Goal: Transaction & Acquisition: Download file/media

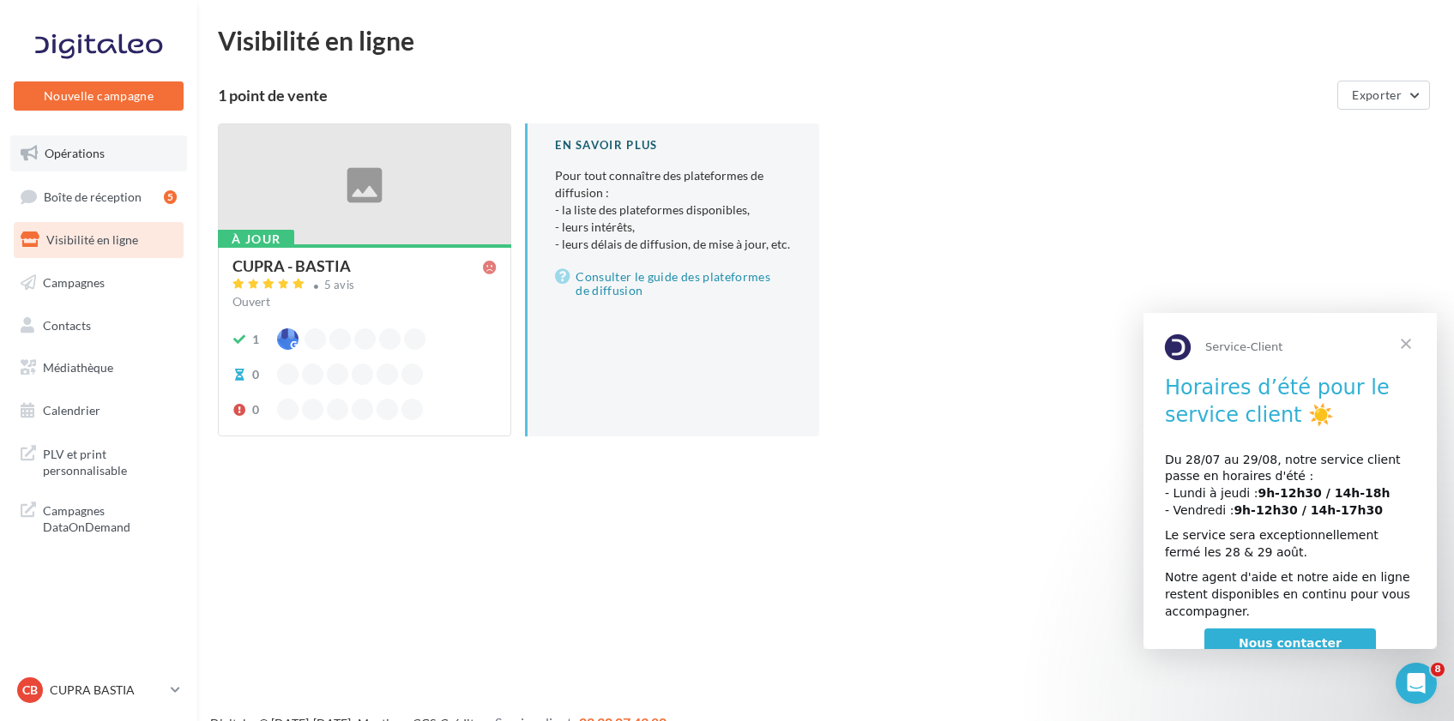
click at [102, 164] on link "Opérations" at bounding box center [98, 154] width 177 height 36
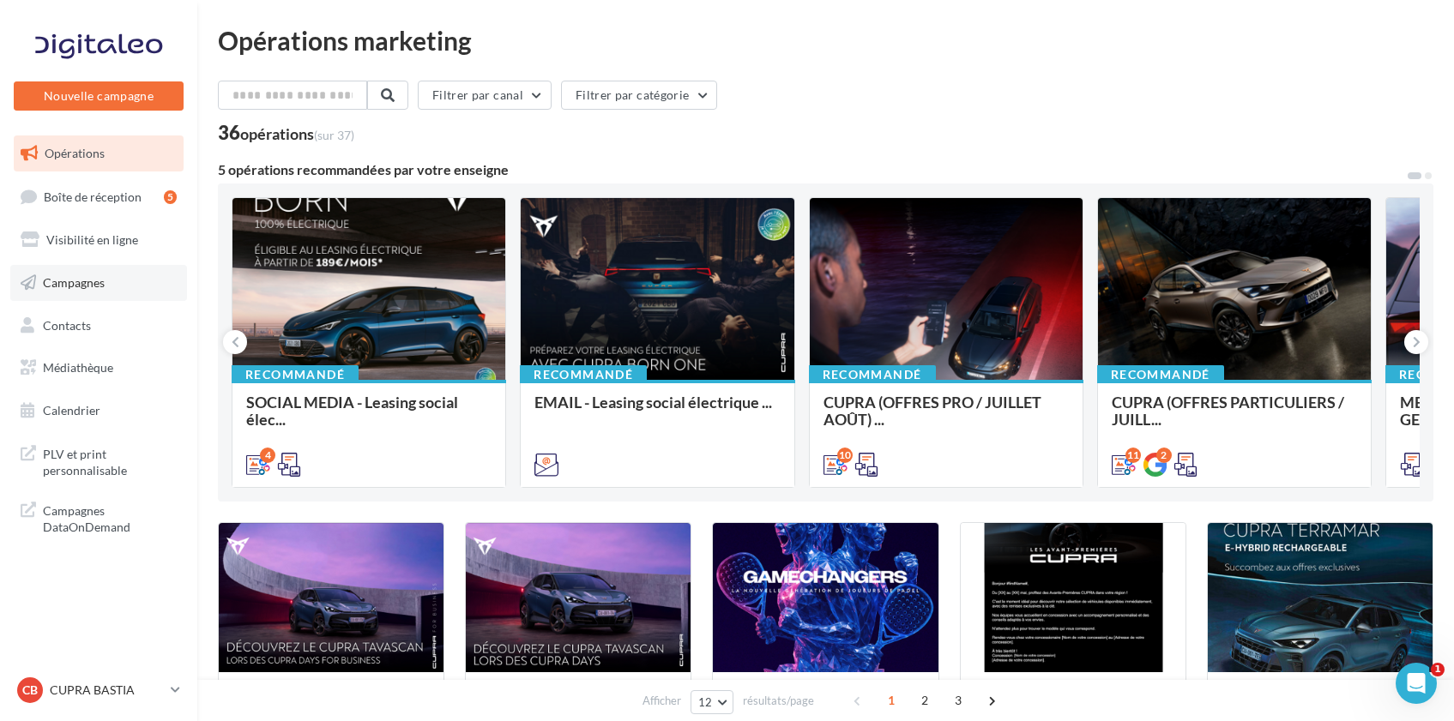
click at [119, 293] on link "Campagnes" at bounding box center [98, 283] width 177 height 36
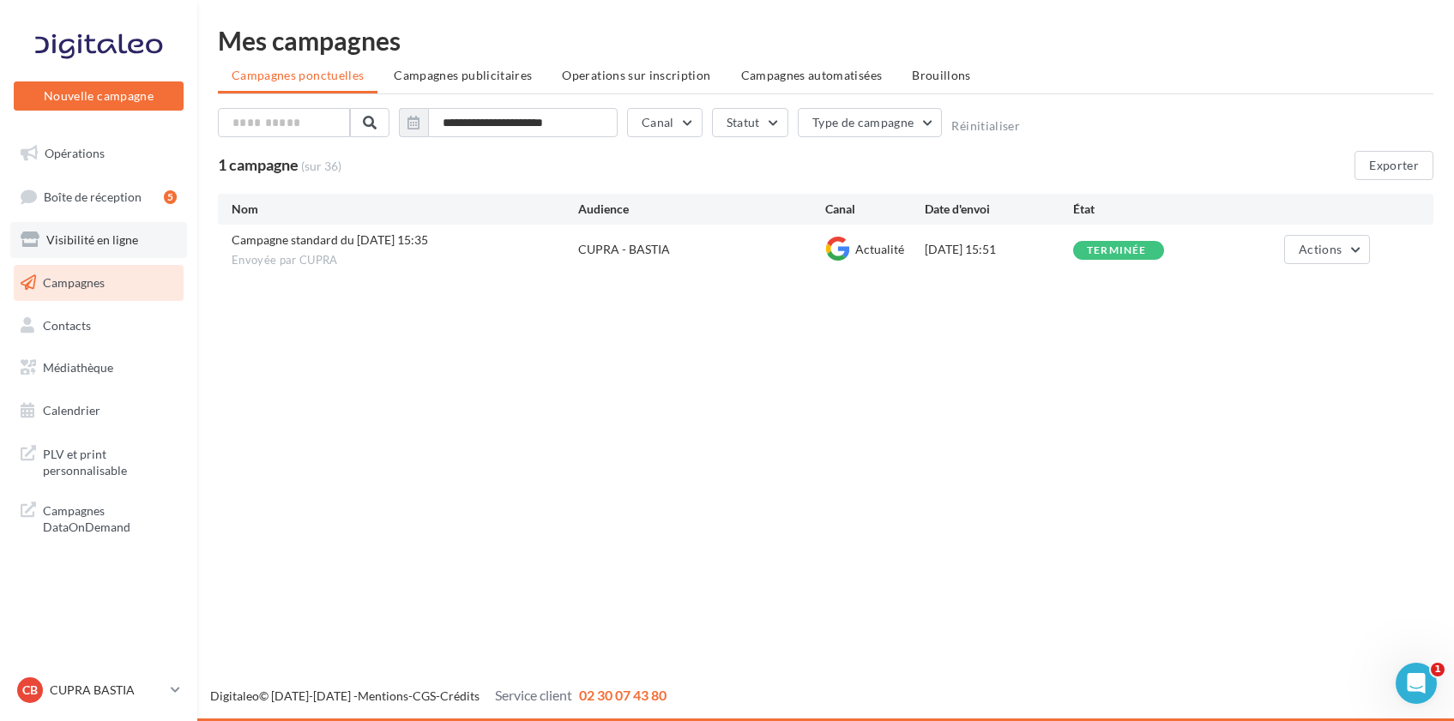
click at [131, 240] on span "Visibilité en ligne" at bounding box center [92, 239] width 92 height 15
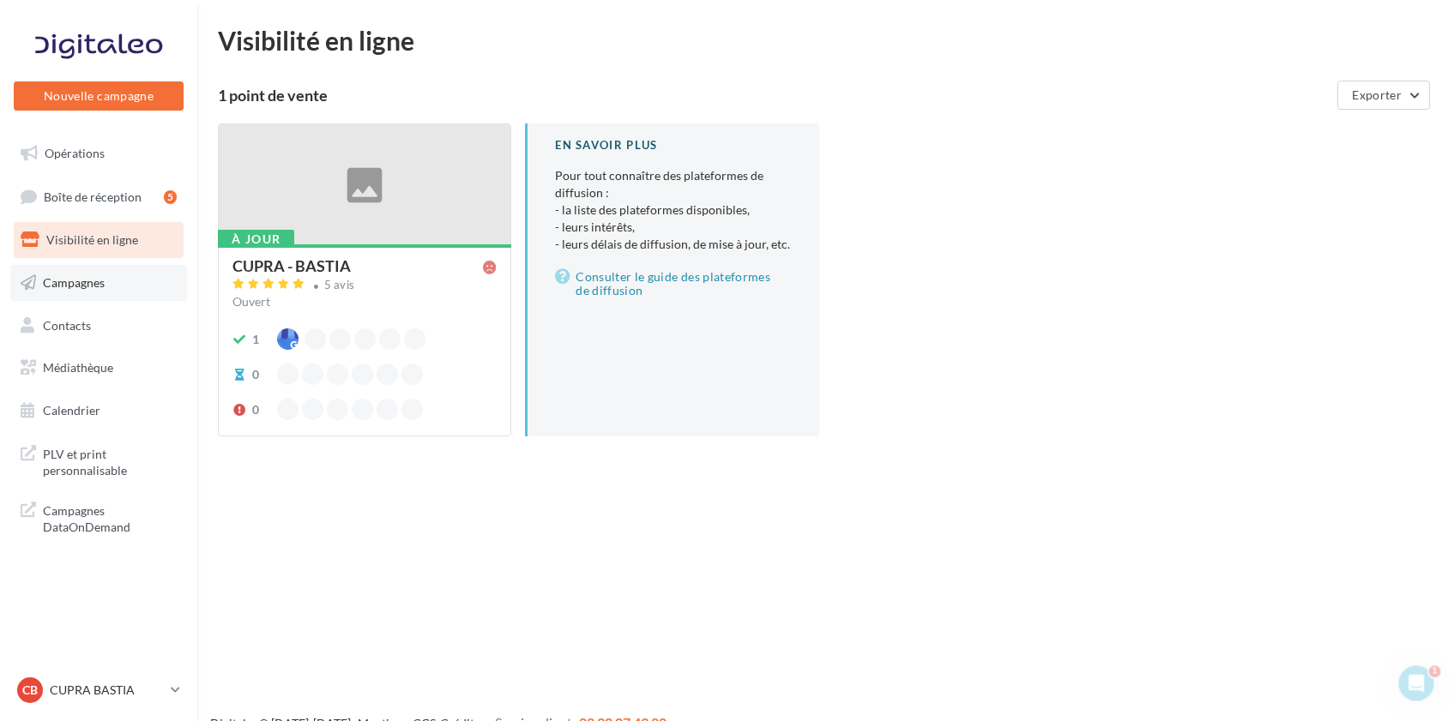
click at [115, 287] on link "Campagnes" at bounding box center [98, 283] width 177 height 36
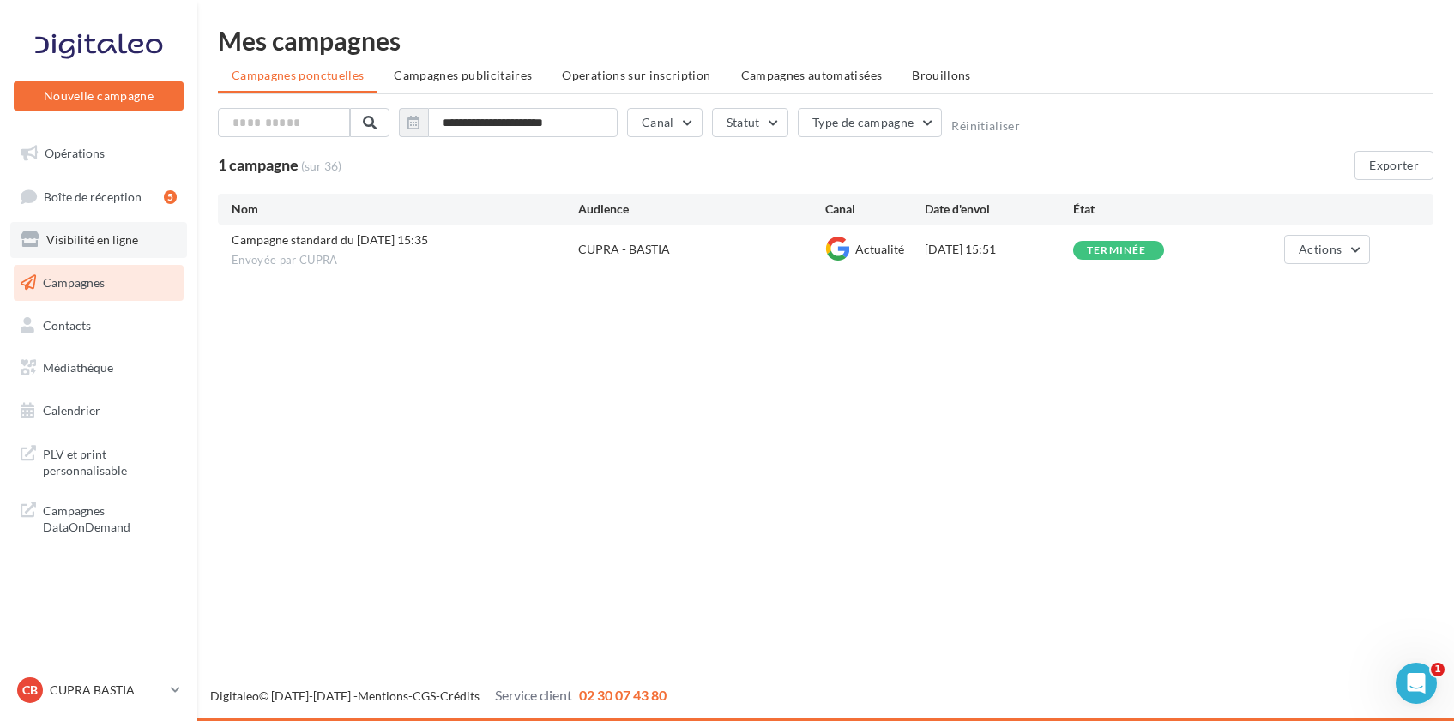
click at [102, 250] on link "Visibilité en ligne" at bounding box center [98, 240] width 177 height 36
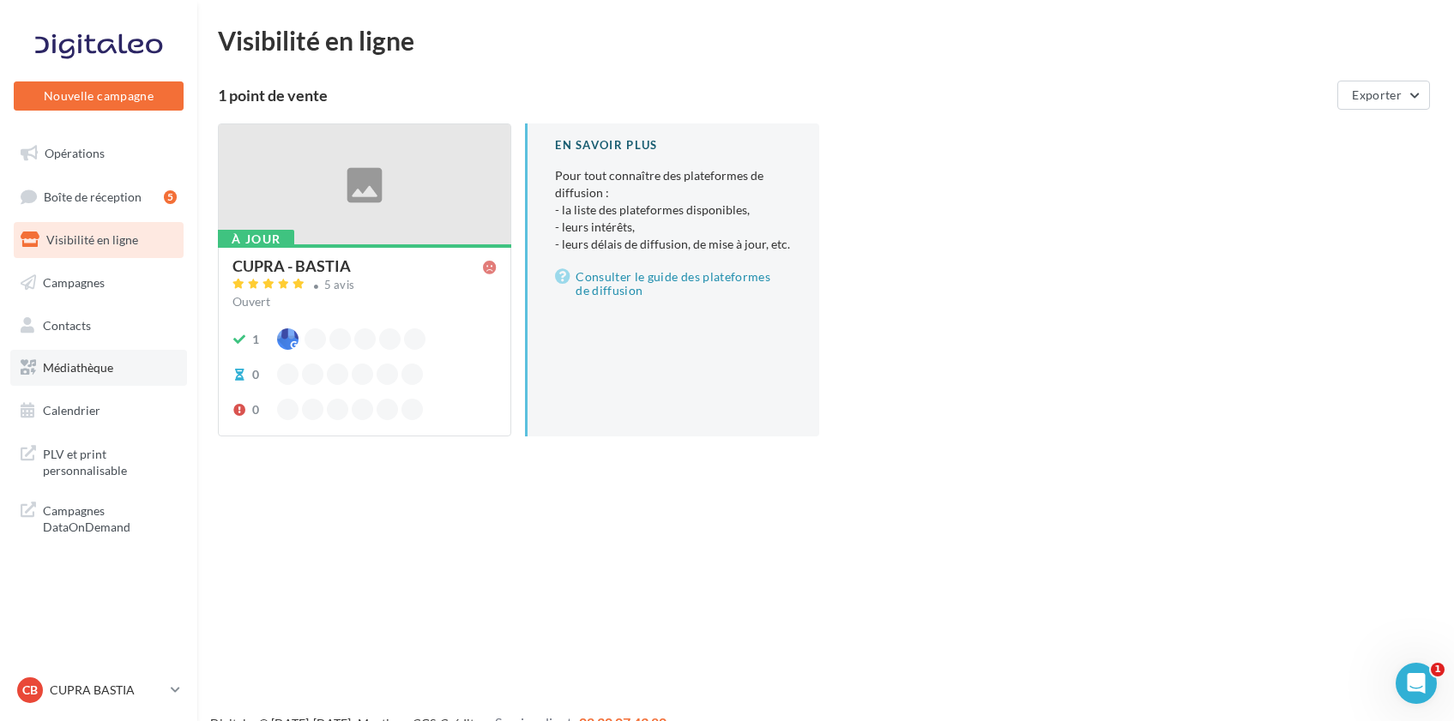
click at [80, 369] on span "Médiathèque" at bounding box center [78, 367] width 70 height 15
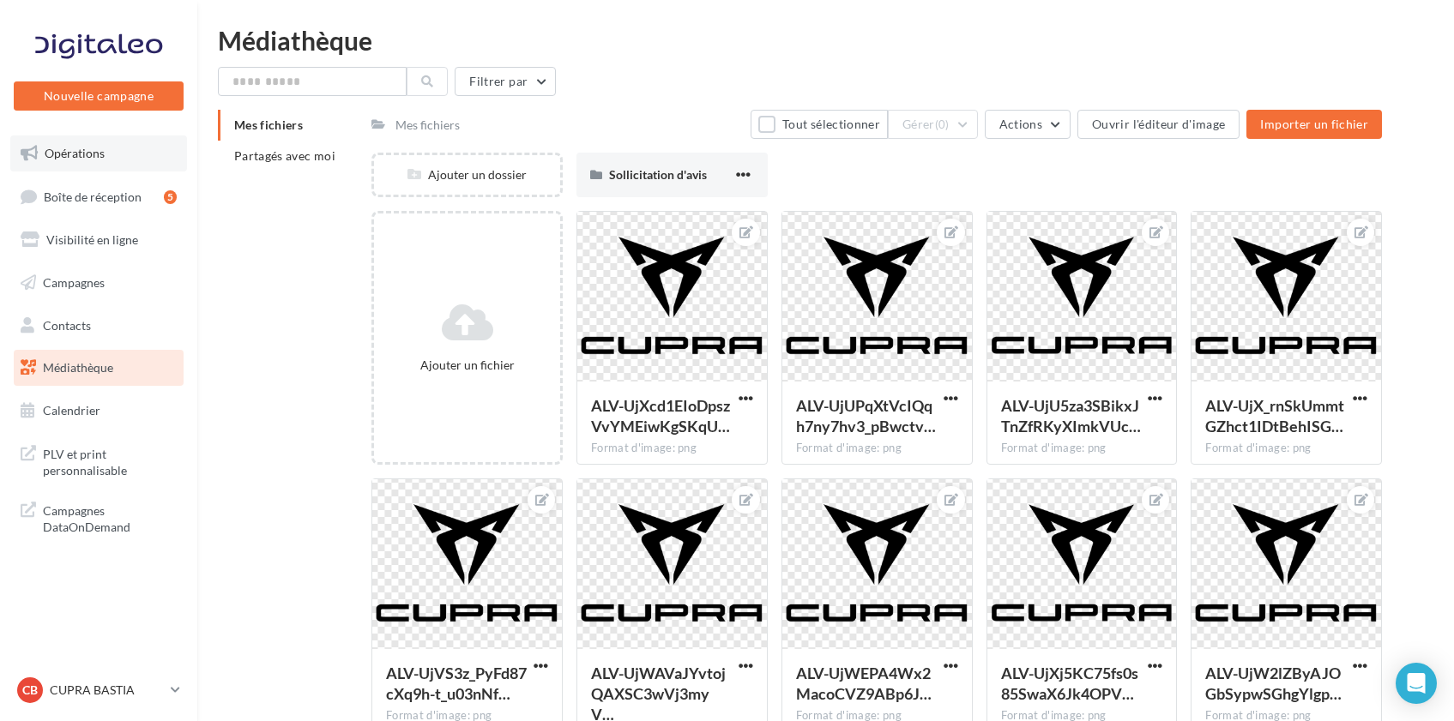
click at [94, 156] on span "Opérations" at bounding box center [75, 153] width 60 height 15
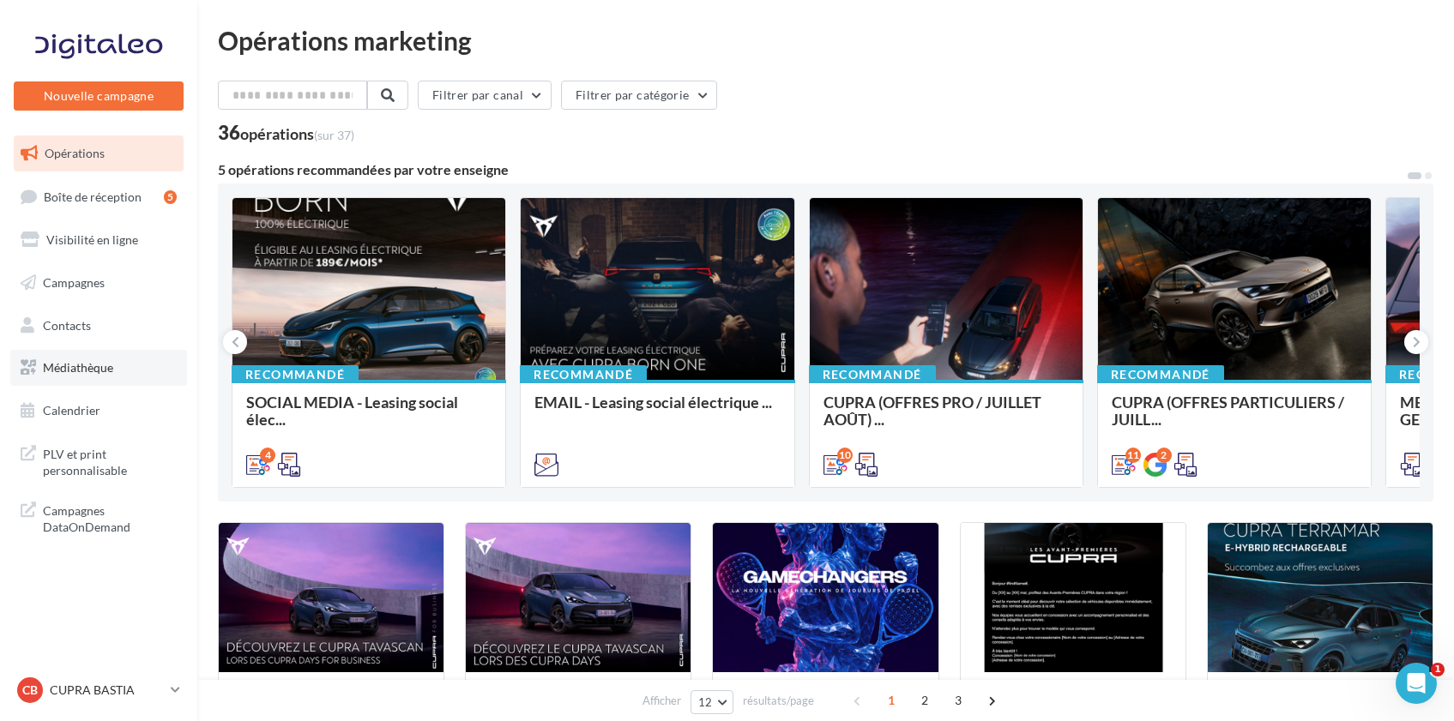
click at [86, 362] on span "Médiathèque" at bounding box center [78, 367] width 70 height 15
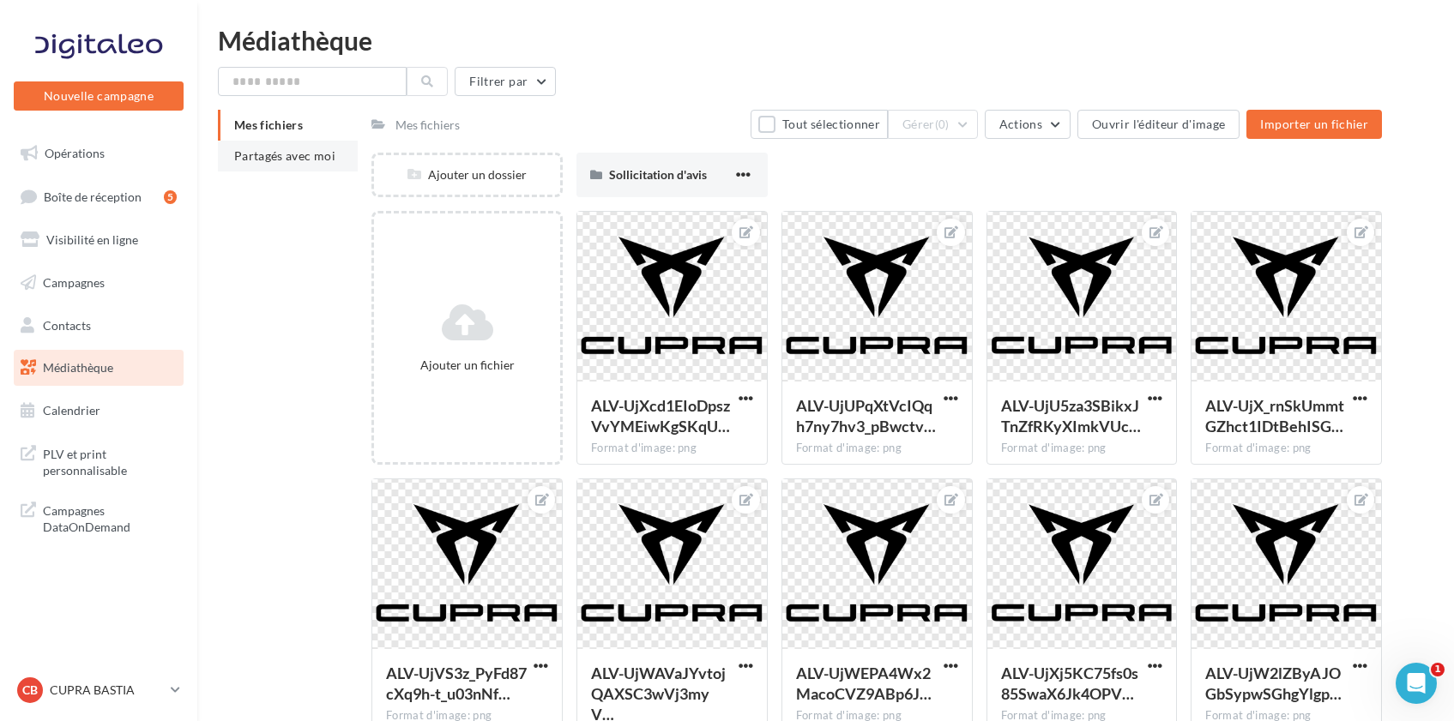
click at [320, 161] on span "Partagés avec moi" at bounding box center [284, 155] width 101 height 15
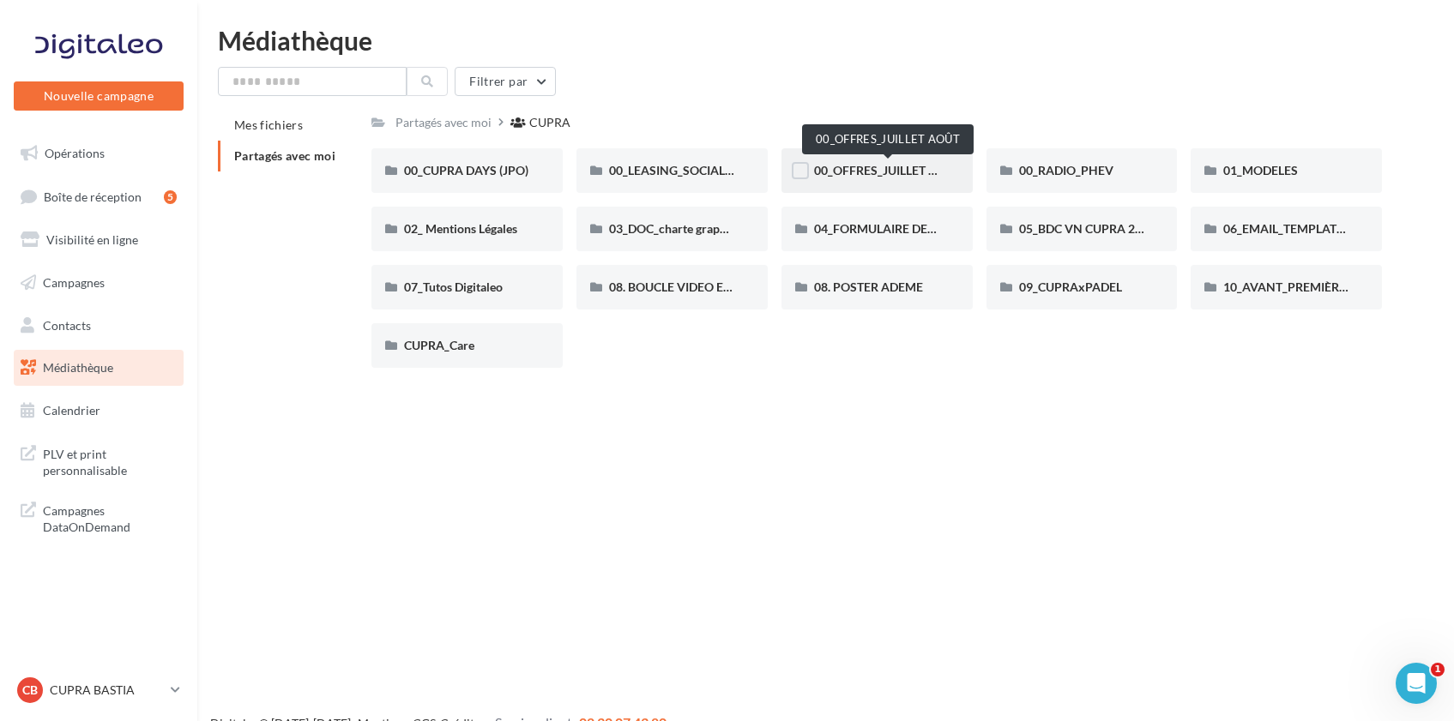
click at [878, 177] on span "00_OFFRES_JUILLET AOÛT" at bounding box center [888, 170] width 148 height 15
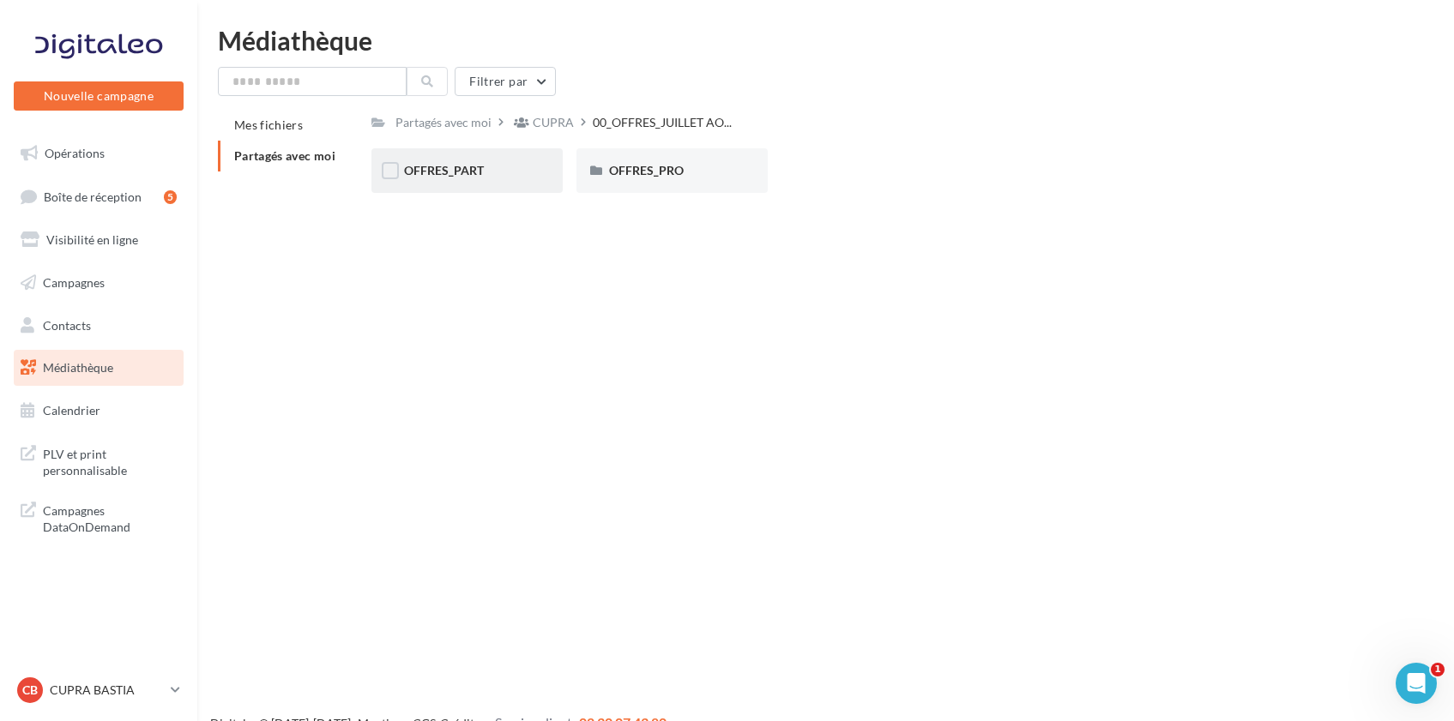
click at [488, 184] on div "OFFRES_PART" at bounding box center [466, 170] width 191 height 45
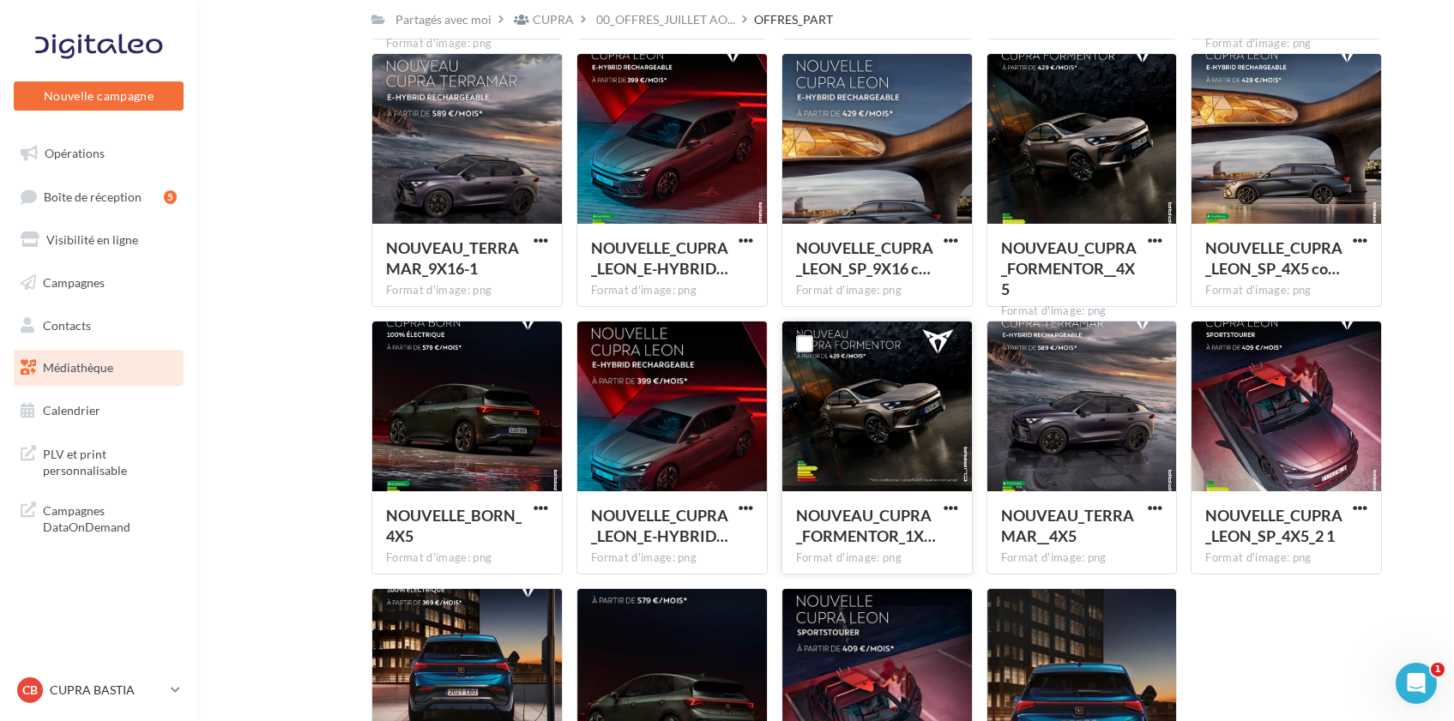
scroll to position [645, 0]
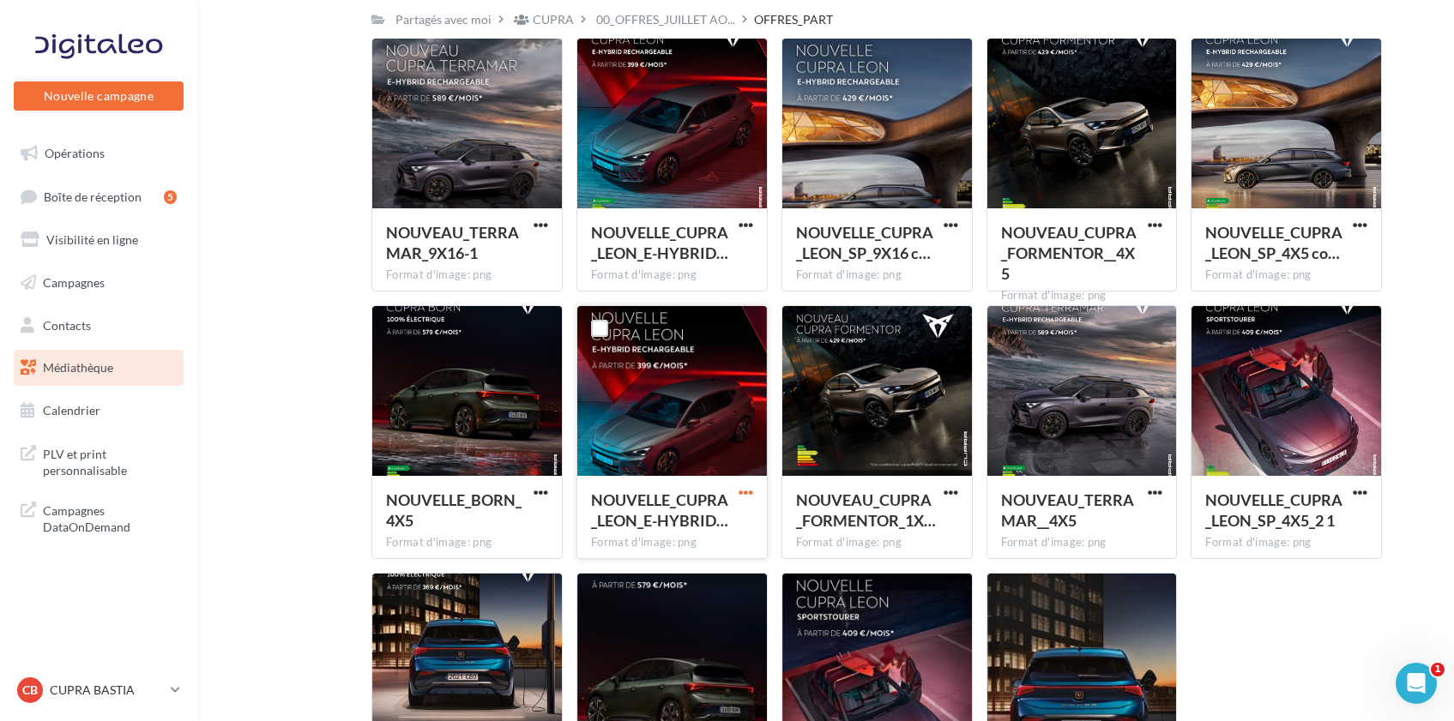
click at [743, 492] on span "button" at bounding box center [746, 493] width 15 height 15
click at [727, 519] on button "Télécharger" at bounding box center [671, 527] width 172 height 45
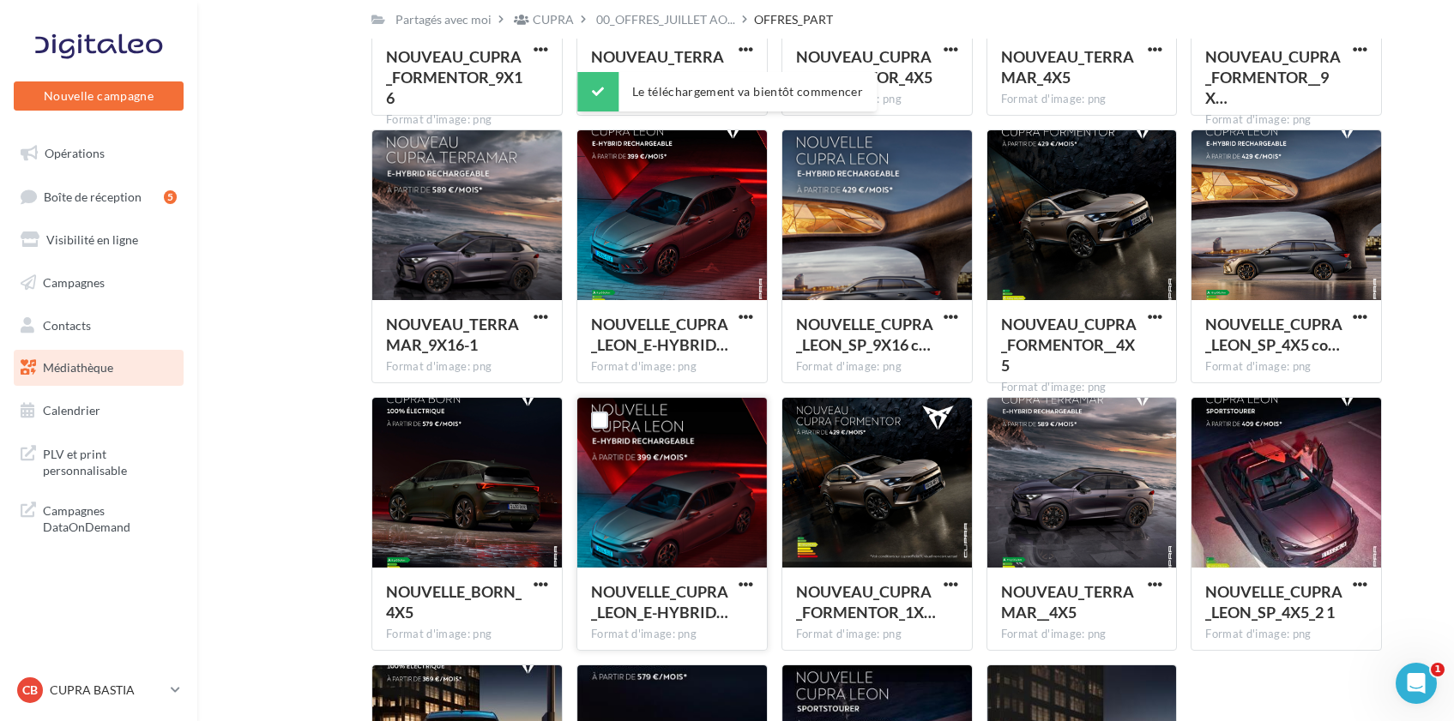
scroll to position [533, 0]
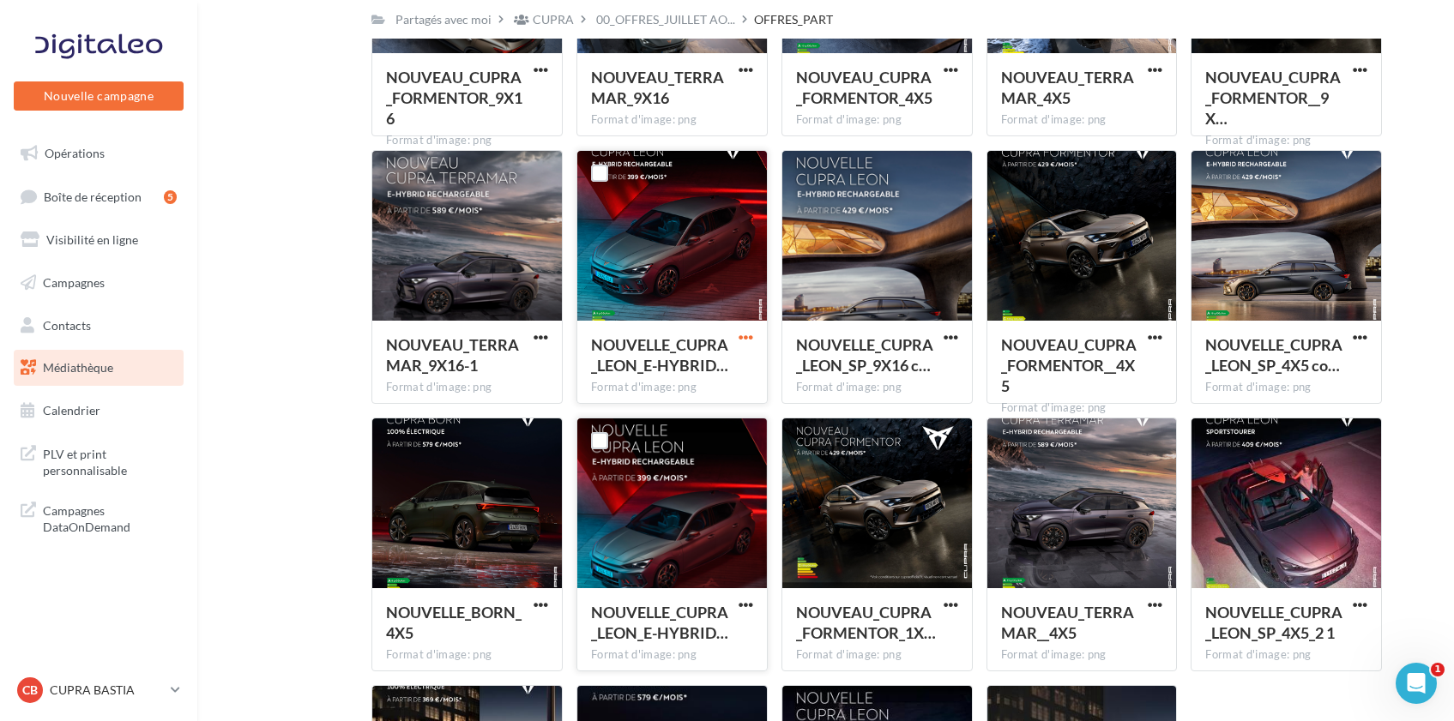
click at [745, 340] on span "button" at bounding box center [746, 337] width 15 height 15
click at [723, 377] on button "Télécharger" at bounding box center [671, 372] width 172 height 45
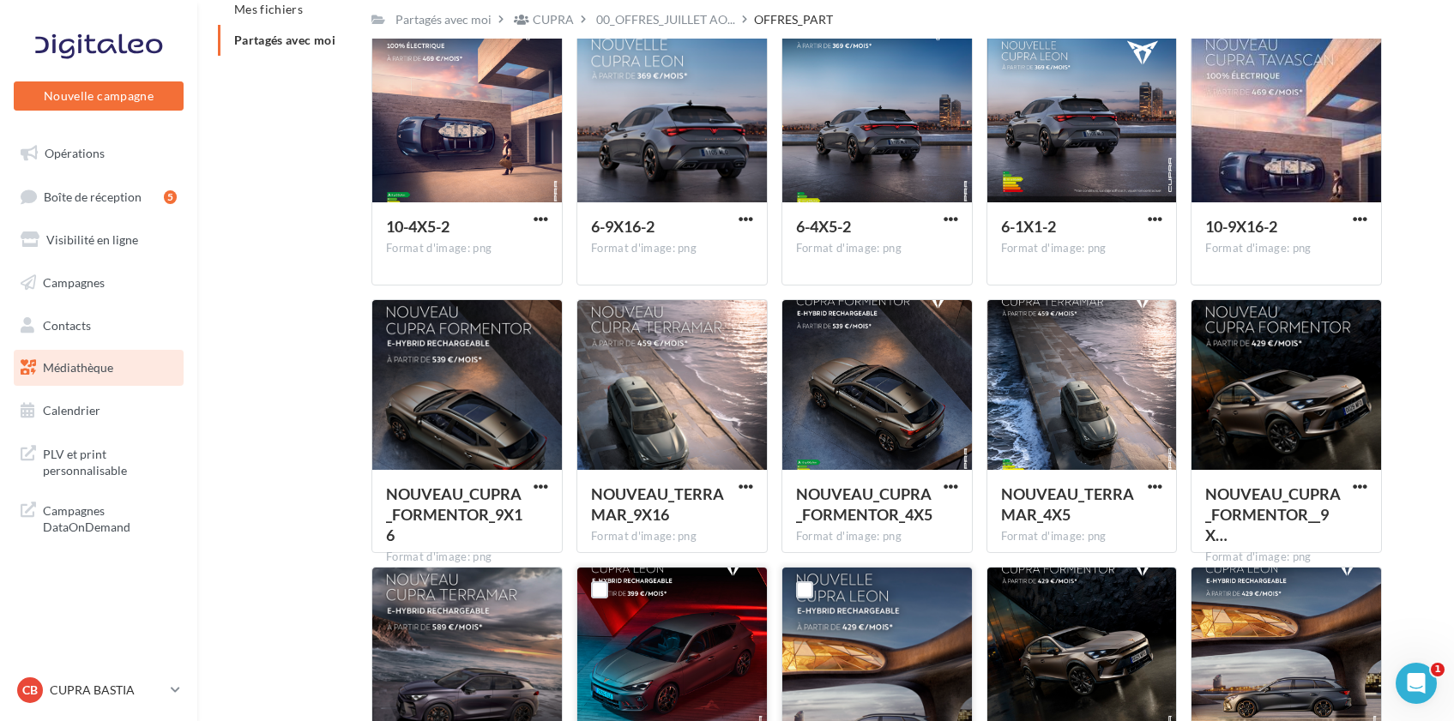
scroll to position [113, 0]
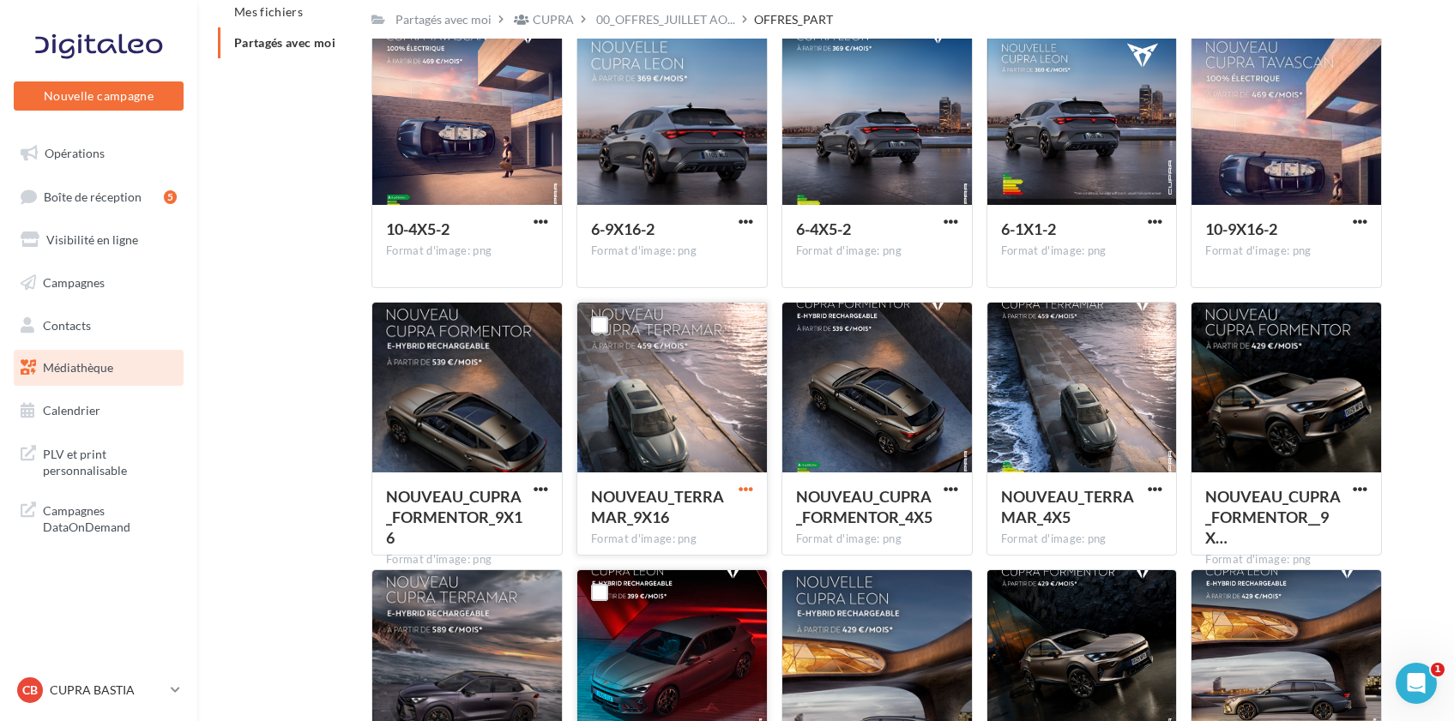
click at [744, 486] on span "button" at bounding box center [746, 489] width 15 height 15
click at [723, 526] on button "Télécharger" at bounding box center [671, 524] width 172 height 45
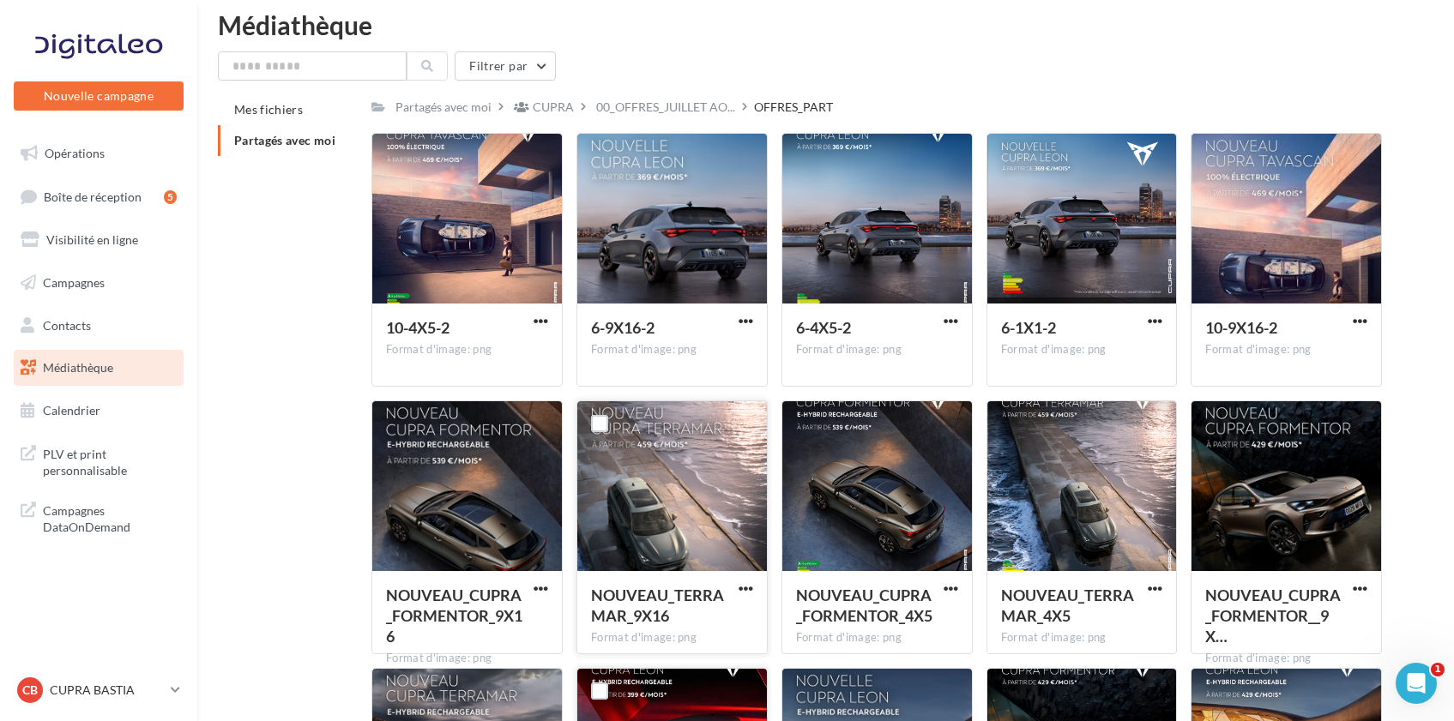
scroll to position [27, 0]
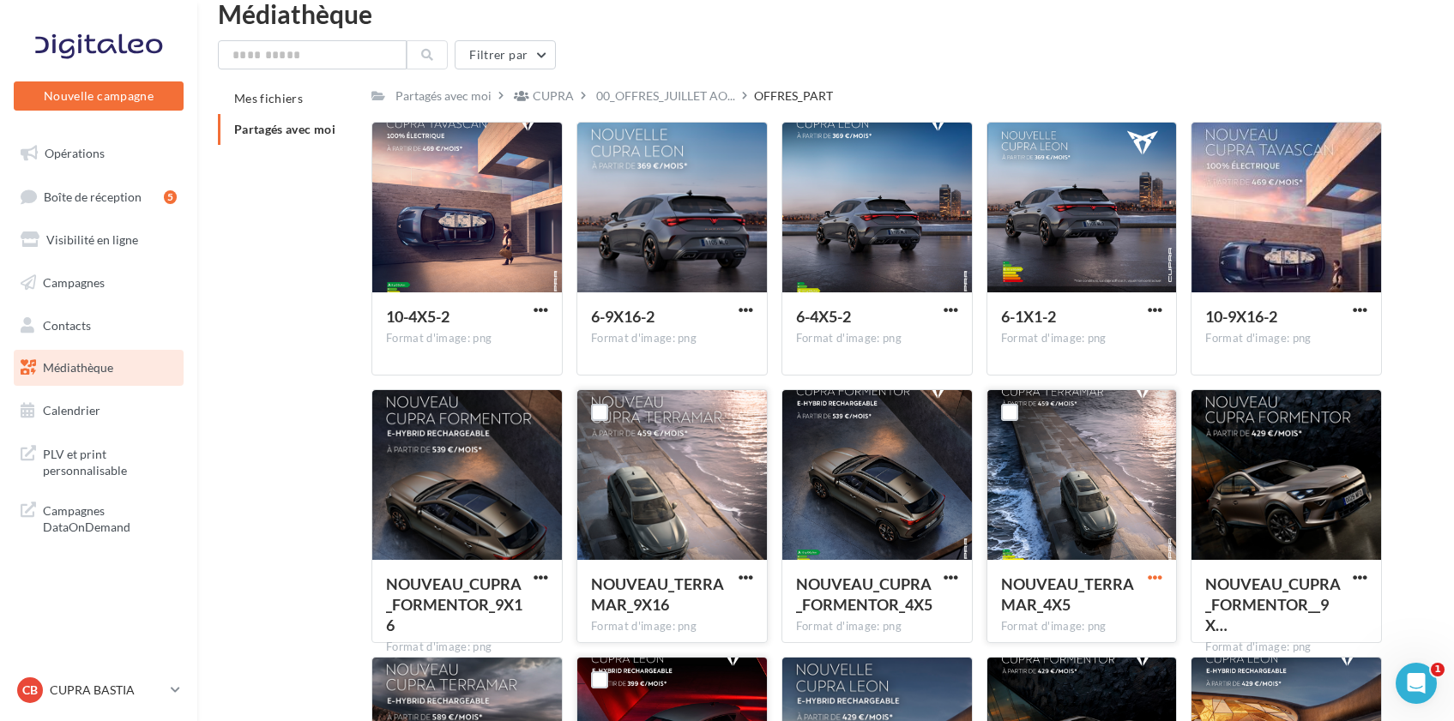
click at [1160, 578] on span "button" at bounding box center [1155, 577] width 15 height 15
click at [1129, 601] on button "Télécharger" at bounding box center [1080, 611] width 172 height 45
click at [541, 310] on span "button" at bounding box center [541, 310] width 15 height 15
click at [519, 335] on button "Télécharger" at bounding box center [466, 344] width 172 height 45
click at [1362, 310] on span "button" at bounding box center [1360, 310] width 15 height 15
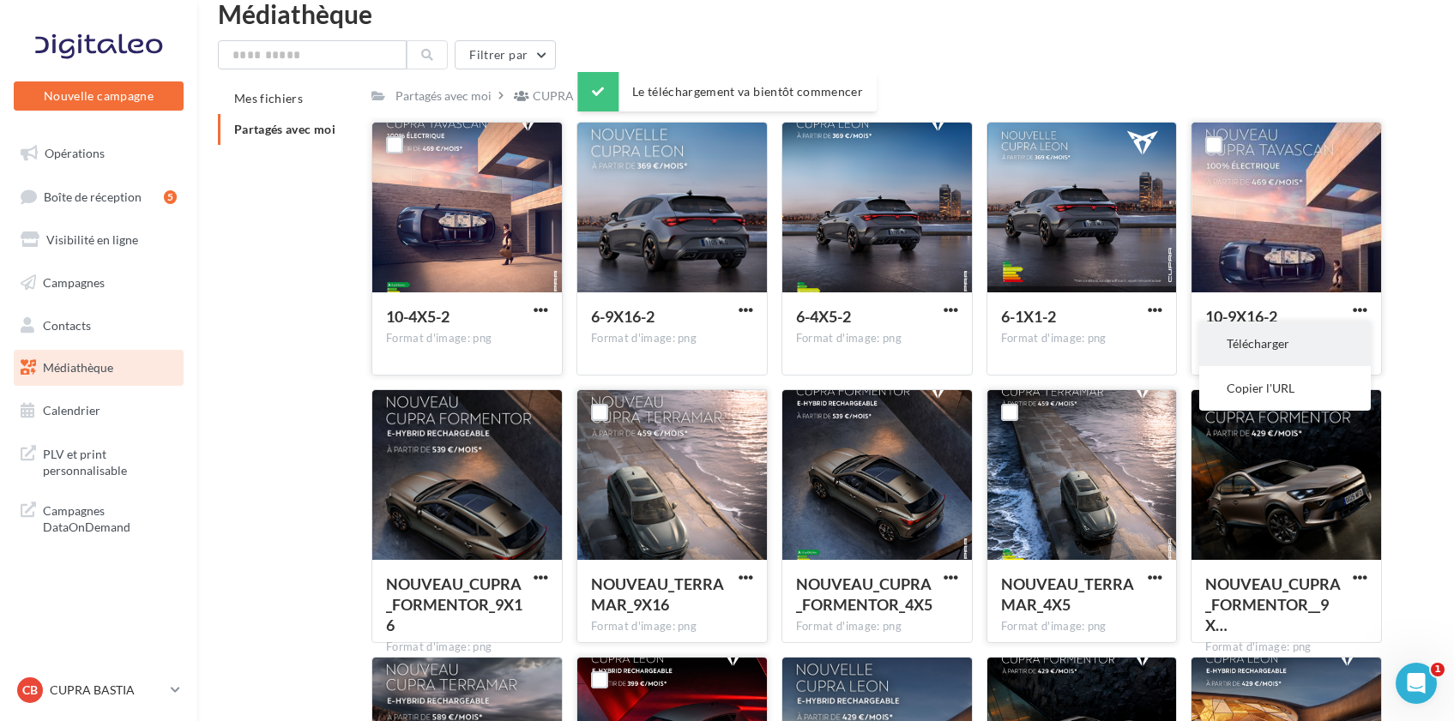
click at [1330, 339] on button "Télécharger" at bounding box center [1285, 344] width 172 height 45
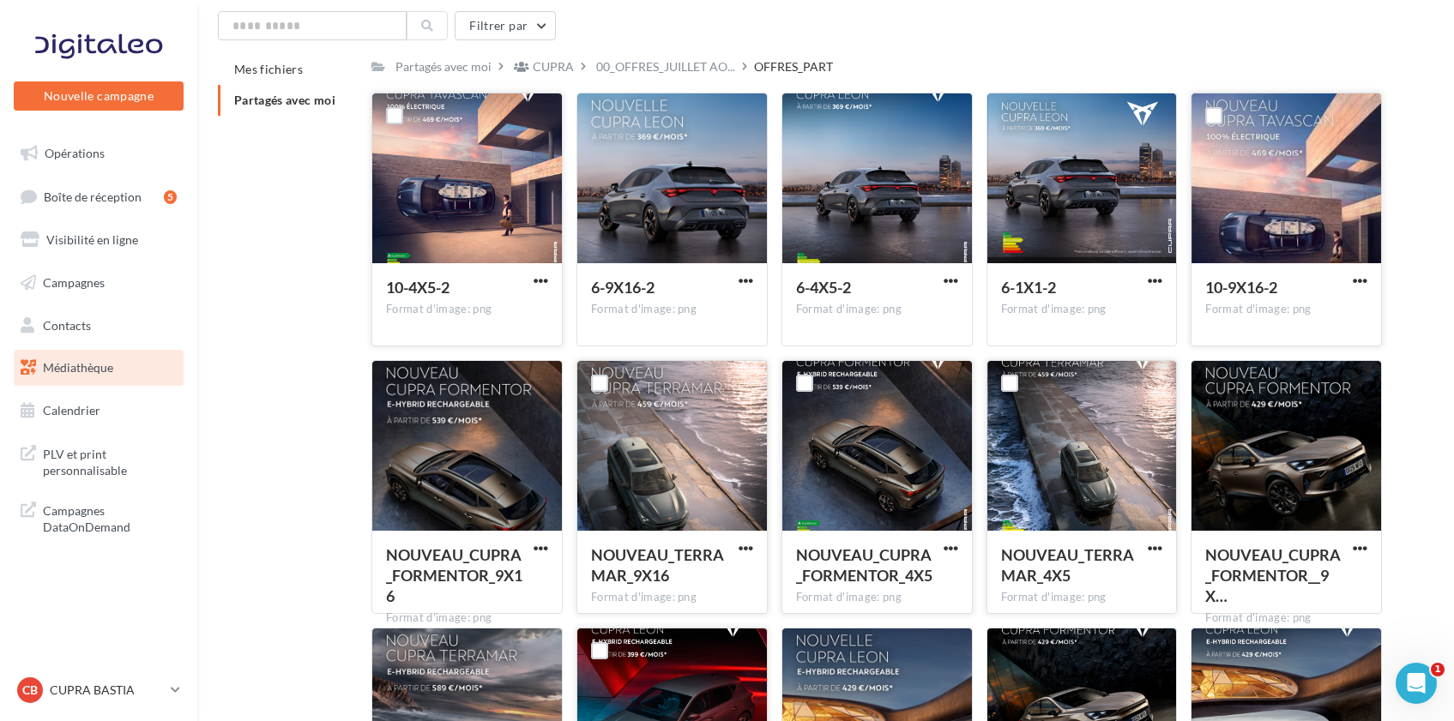
scroll to position [57, 0]
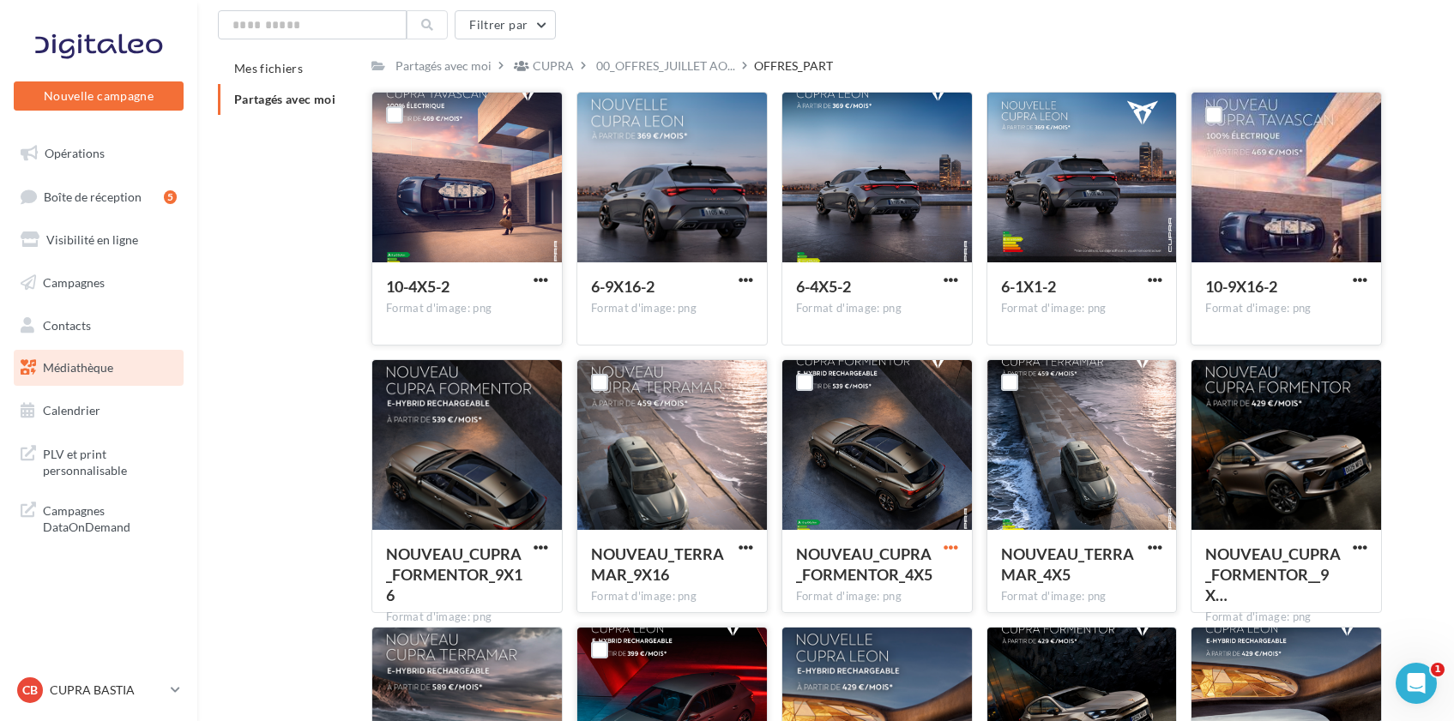
click at [953, 546] on span "button" at bounding box center [951, 547] width 15 height 15
click at [941, 574] on button "Télécharger" at bounding box center [876, 581] width 172 height 45
click at [546, 547] on span "button" at bounding box center [541, 547] width 15 height 15
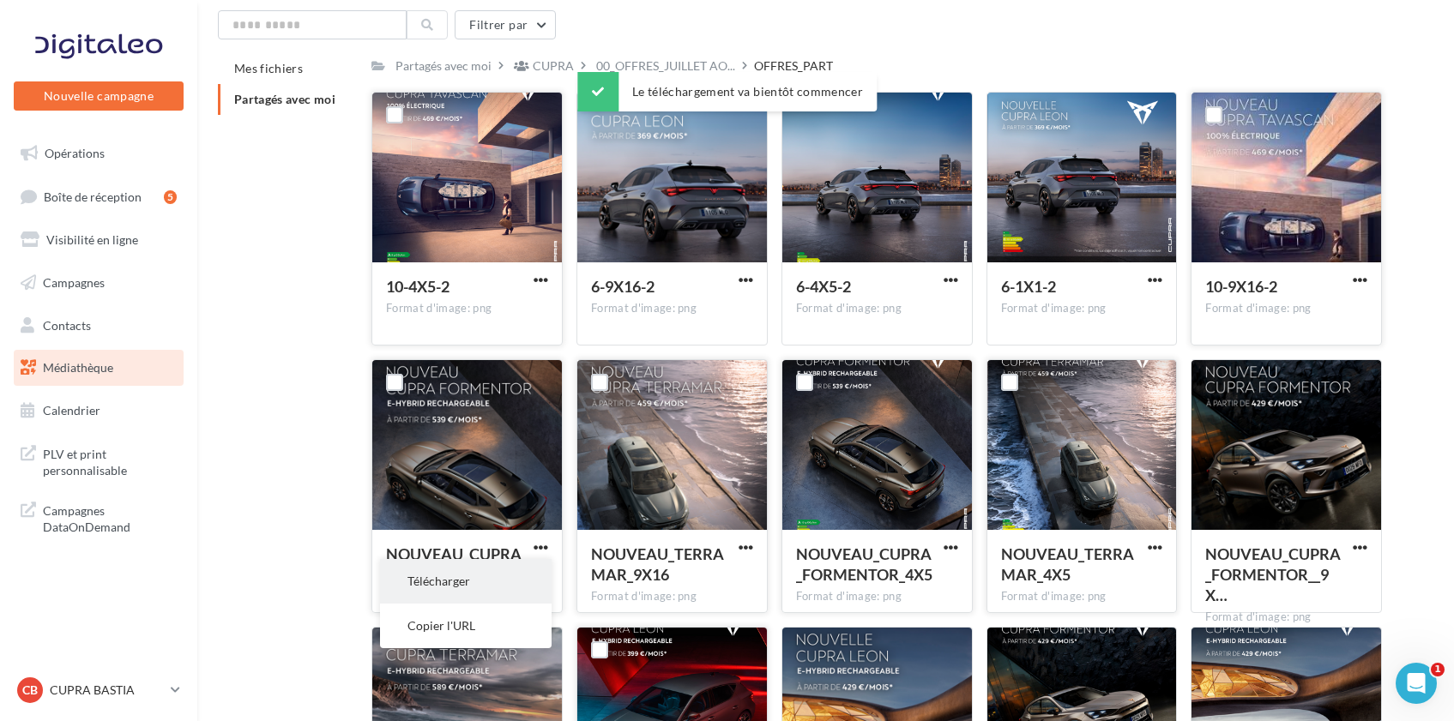
click at [533, 581] on button "Télécharger" at bounding box center [466, 581] width 172 height 45
